Goal: Complete application form: Complete application form

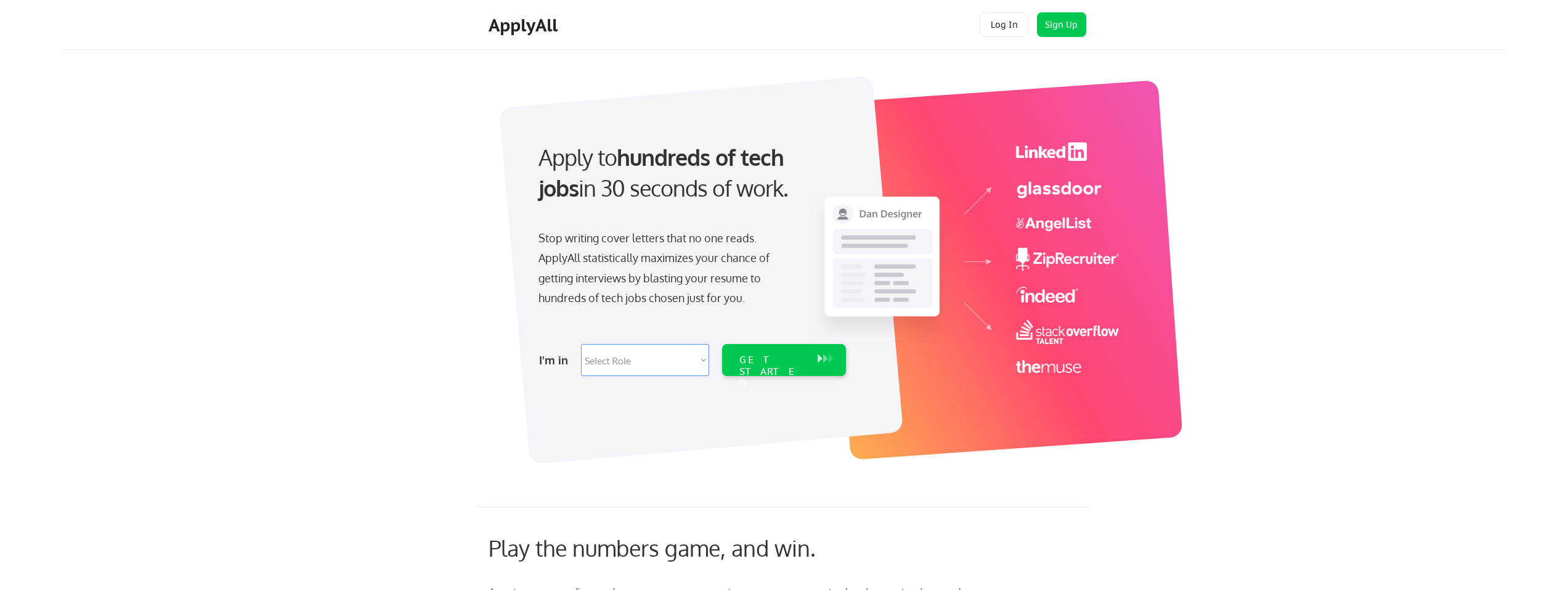
click at [704, 360] on select "Select Role Software Engineering Product Management Customer Success Sales UI/U…" at bounding box center [645, 361] width 128 height 32
select select ""tech_finance_biz_ops_cos""
click at [581, 344] on select "Select Role Software Engineering Product Management Customer Success Sales UI/U…" at bounding box center [645, 361] width 128 height 32
select select ""tech_finance_biz_ops_cos""
click at [790, 359] on div "GET STARTED" at bounding box center [772, 372] width 66 height 36
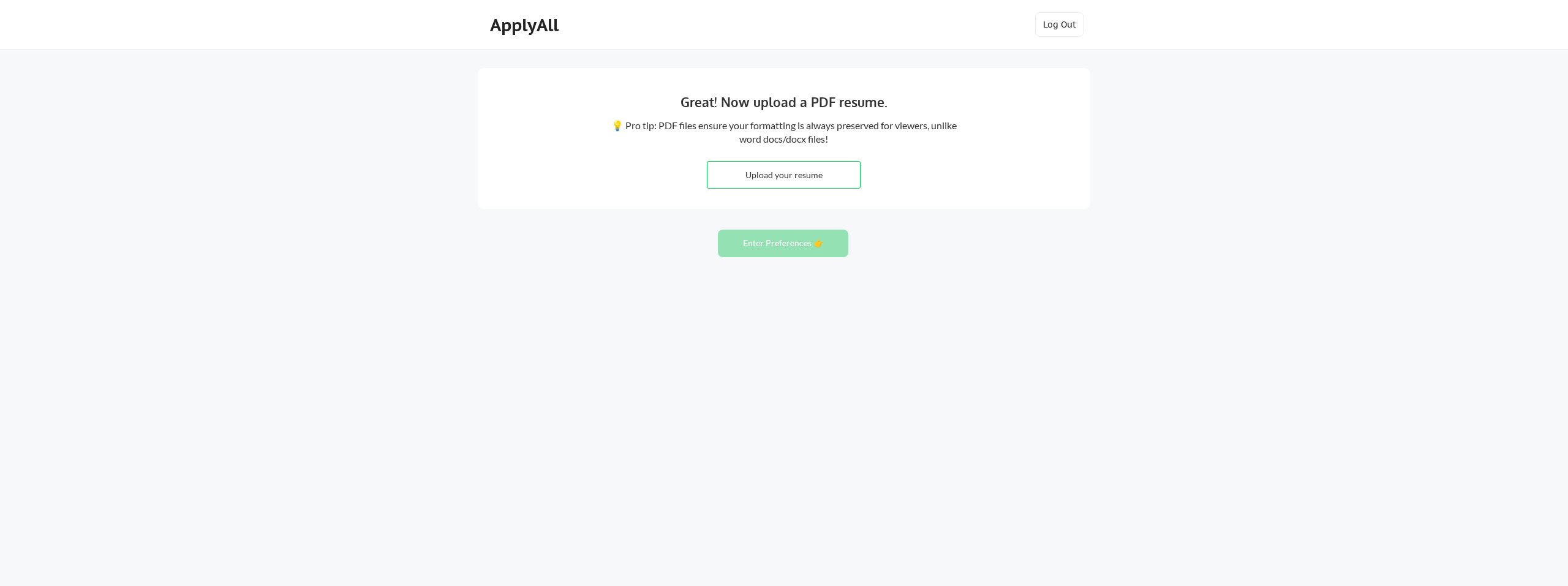
click at [768, 177] on input "file" at bounding box center [783, 175] width 152 height 26
type input "C:\fakepath\[PERSON_NAME] Resume (1).pdf"
click at [789, 242] on button "Enter Preferences 👉" at bounding box center [783, 243] width 130 height 27
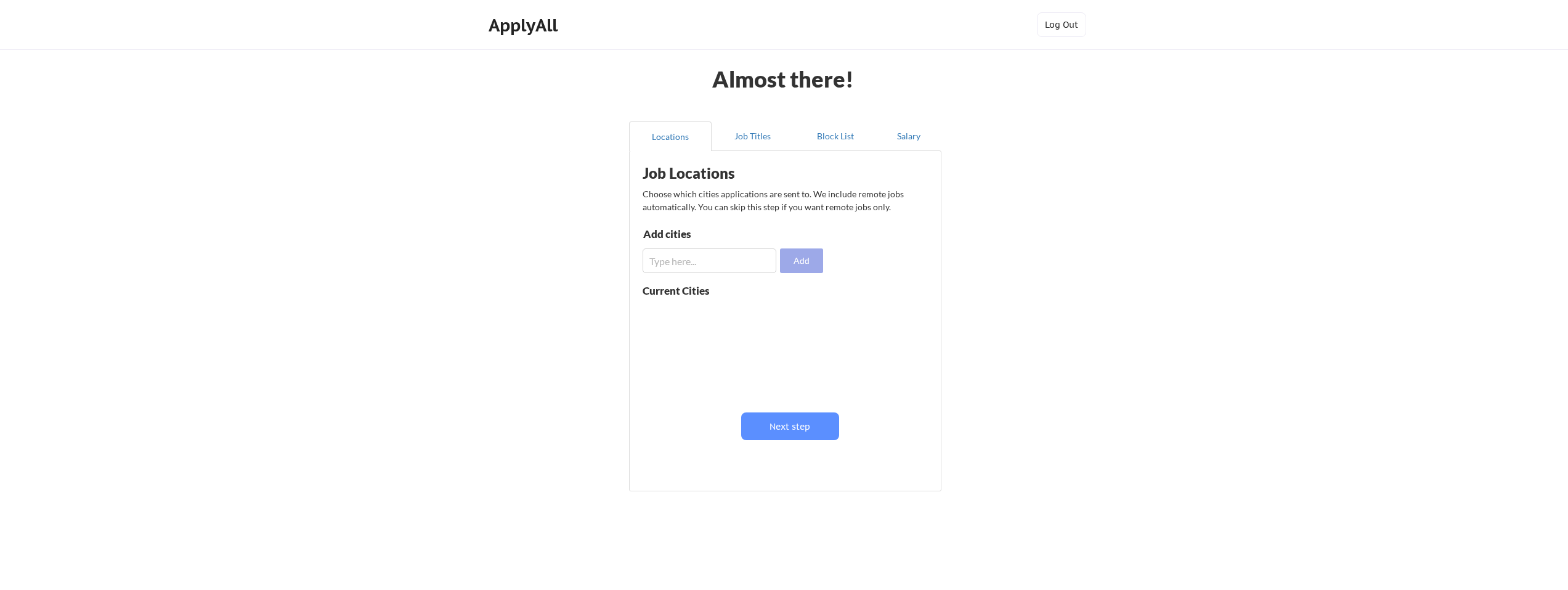
click at [796, 259] on button "Add" at bounding box center [801, 261] width 43 height 25
click at [665, 261] on input "input" at bounding box center [709, 261] width 134 height 25
click at [773, 426] on button "Next step" at bounding box center [790, 426] width 98 height 28
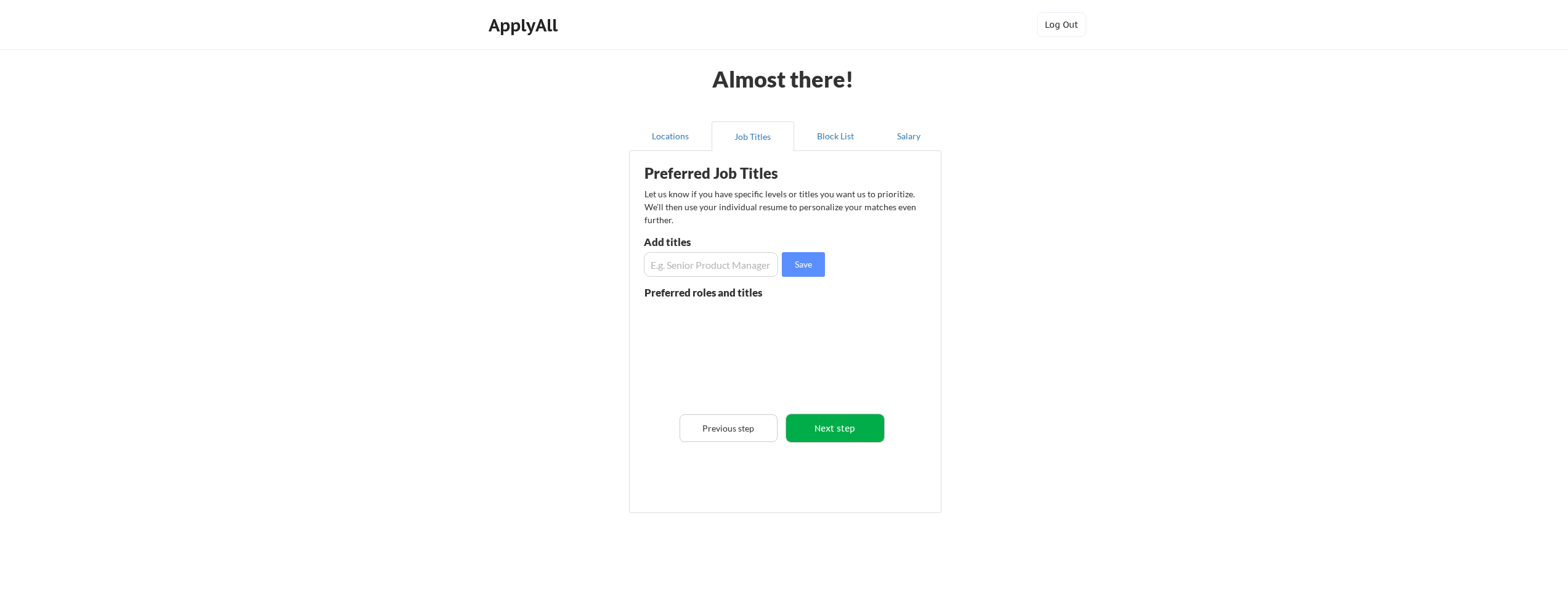
click at [823, 423] on button "Next step" at bounding box center [835, 427] width 98 height 28
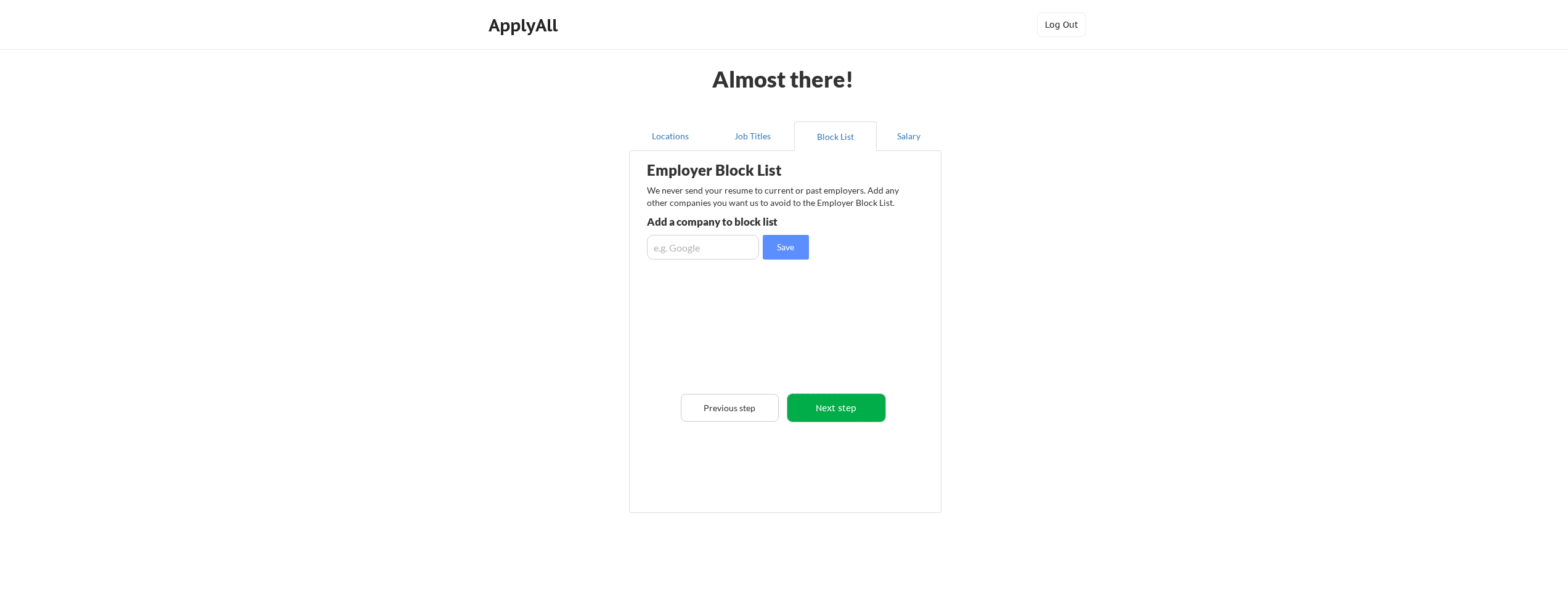
click at [827, 412] on button "Next step" at bounding box center [836, 407] width 98 height 28
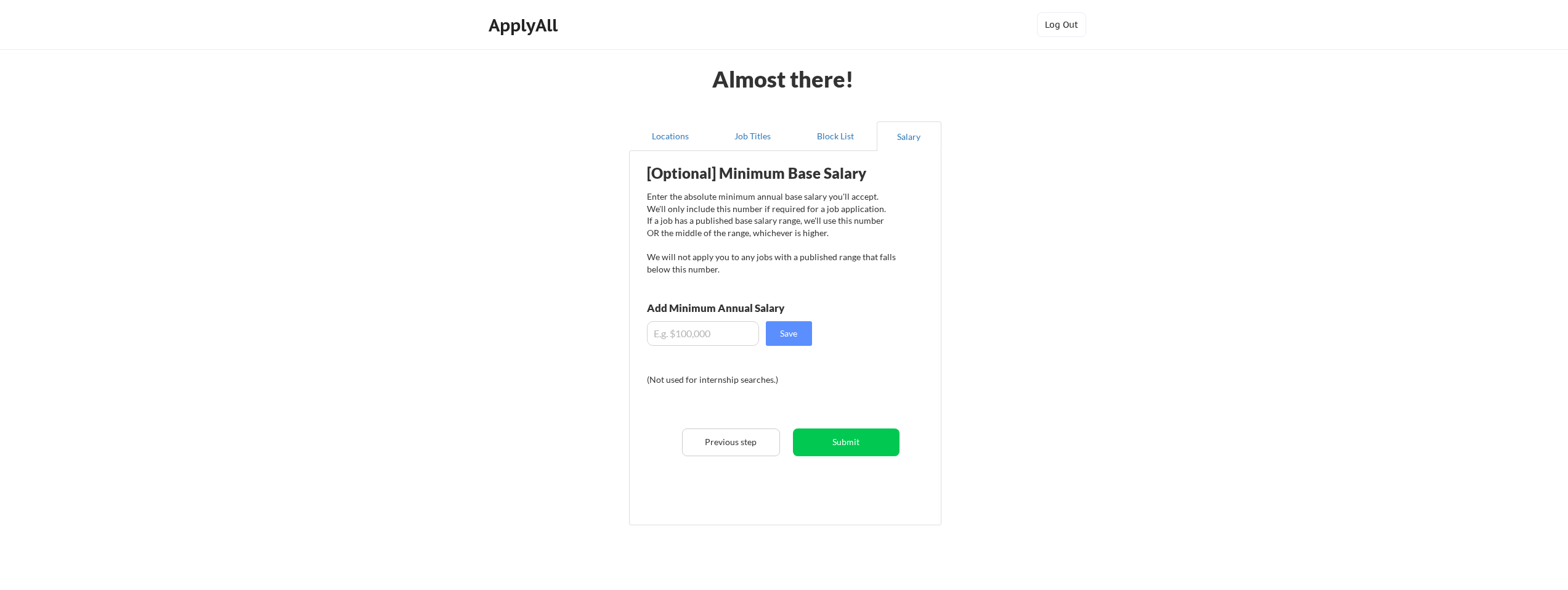
click at [699, 334] on input "input" at bounding box center [703, 334] width 112 height 25
type input "$60,000"
click at [801, 326] on button "Save" at bounding box center [788, 334] width 47 height 25
click at [857, 445] on button "Submit" at bounding box center [846, 442] width 106 height 28
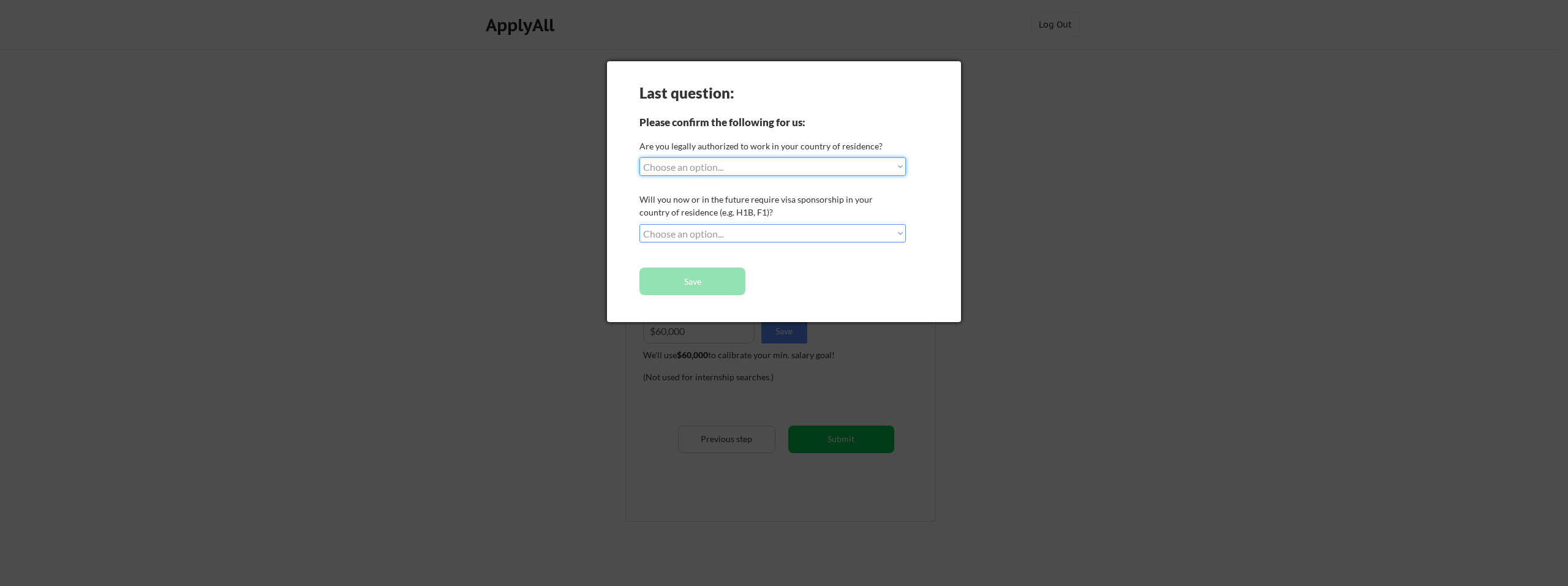
click at [898, 166] on select "Choose an option... Yes, I am a US Citizen Yes, I am a Canadian Citizen Yes, I …" at bounding box center [773, 166] width 267 height 18
select select ""yes__i_am_a_us_citizen""
click at [640, 158] on select "Choose an option... Yes, I am a US Citizen Yes, I am a Canadian Citizen Yes, I …" at bounding box center [773, 166] width 267 height 18
click at [898, 233] on select "Choose an option... No, I will not need sponsorship Yes, I will need sponsorship" at bounding box center [773, 233] width 267 height 18
select select ""no__i_will_not_need_sponsorship""
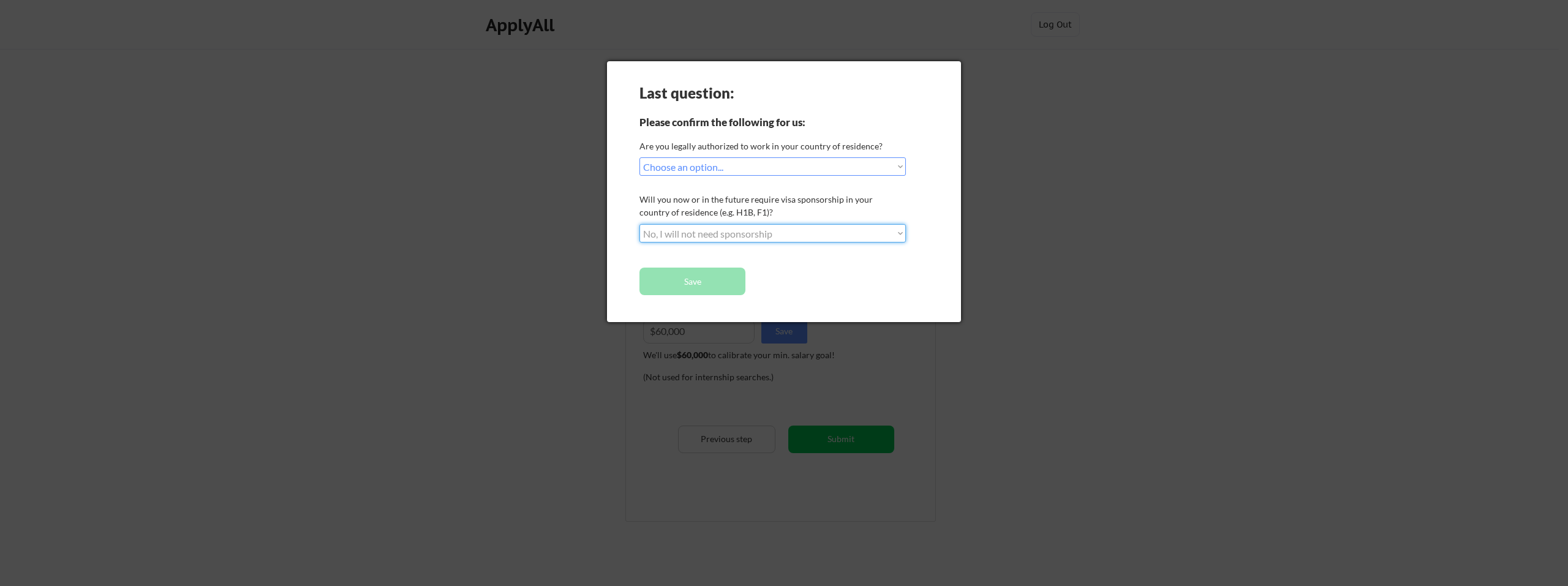
click at [640, 224] on select "Choose an option... No, I will not need sponsorship Yes, I will need sponsorship" at bounding box center [773, 233] width 267 height 18
click at [697, 283] on button "Save" at bounding box center [693, 281] width 106 height 27
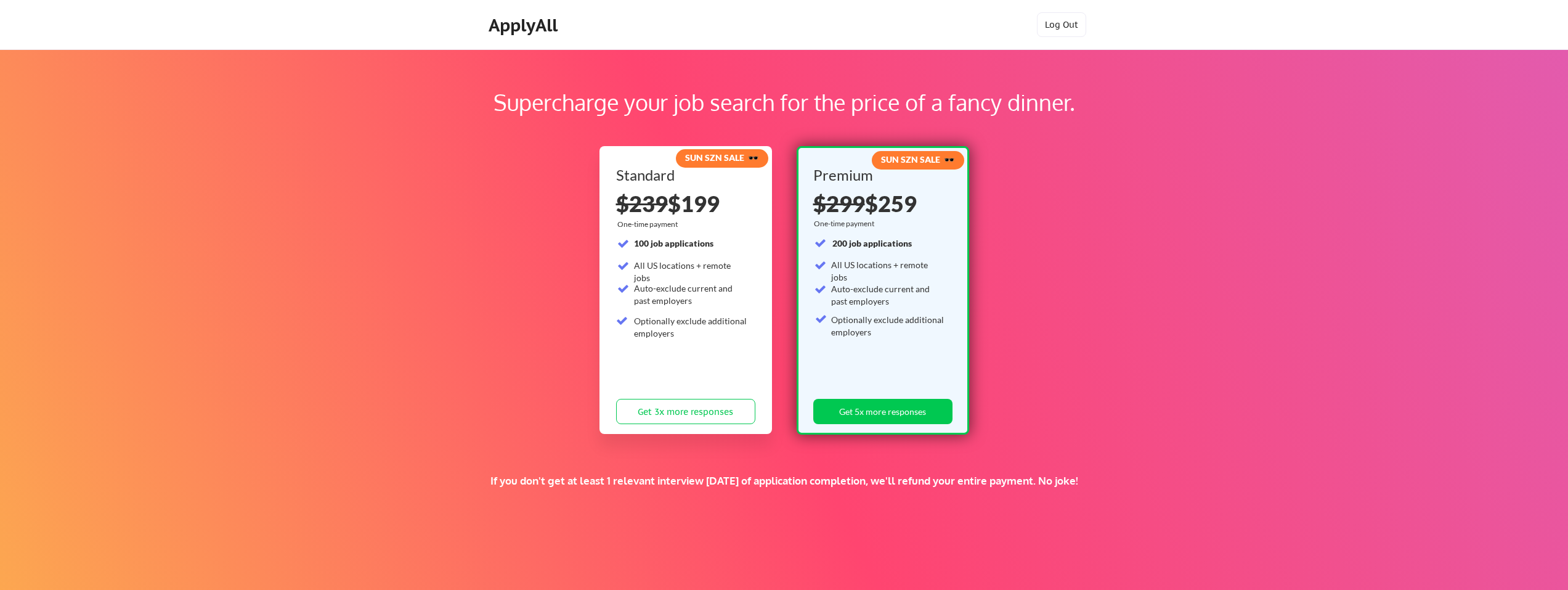
drag, startPoint x: 1557, startPoint y: 170, endPoint x: 1555, endPoint y: 228, distance: 58.0
click at [1555, 228] on div "Supercharge your job search for the price of a fancy dinner. SUN SZN SALE 🕶️ St…" at bounding box center [784, 386] width 1568 height 674
